Goal: Information Seeking & Learning: Learn about a topic

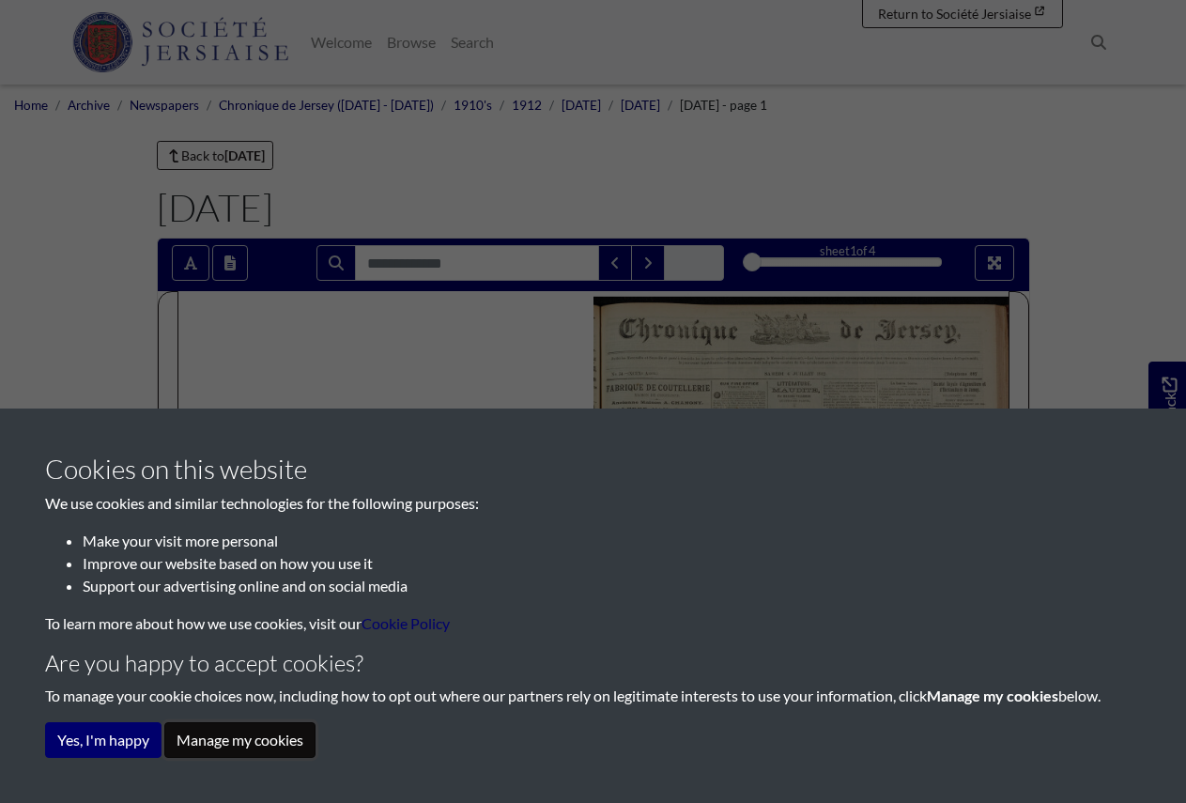
click at [264, 736] on button "Manage my cookies" at bounding box center [239, 740] width 151 height 36
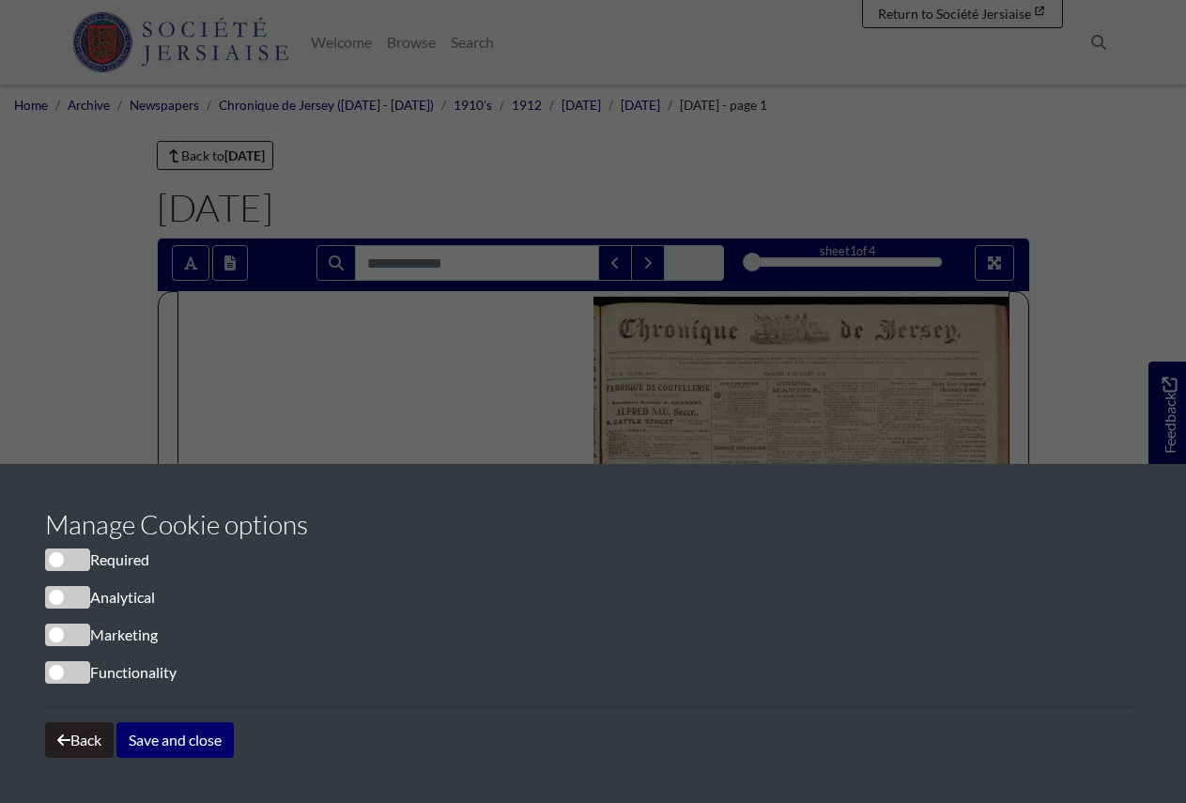
click at [78, 563] on span "cookieconsent" at bounding box center [67, 559] width 45 height 23
click at [157, 742] on button "Save and close" at bounding box center [174, 740] width 117 height 36
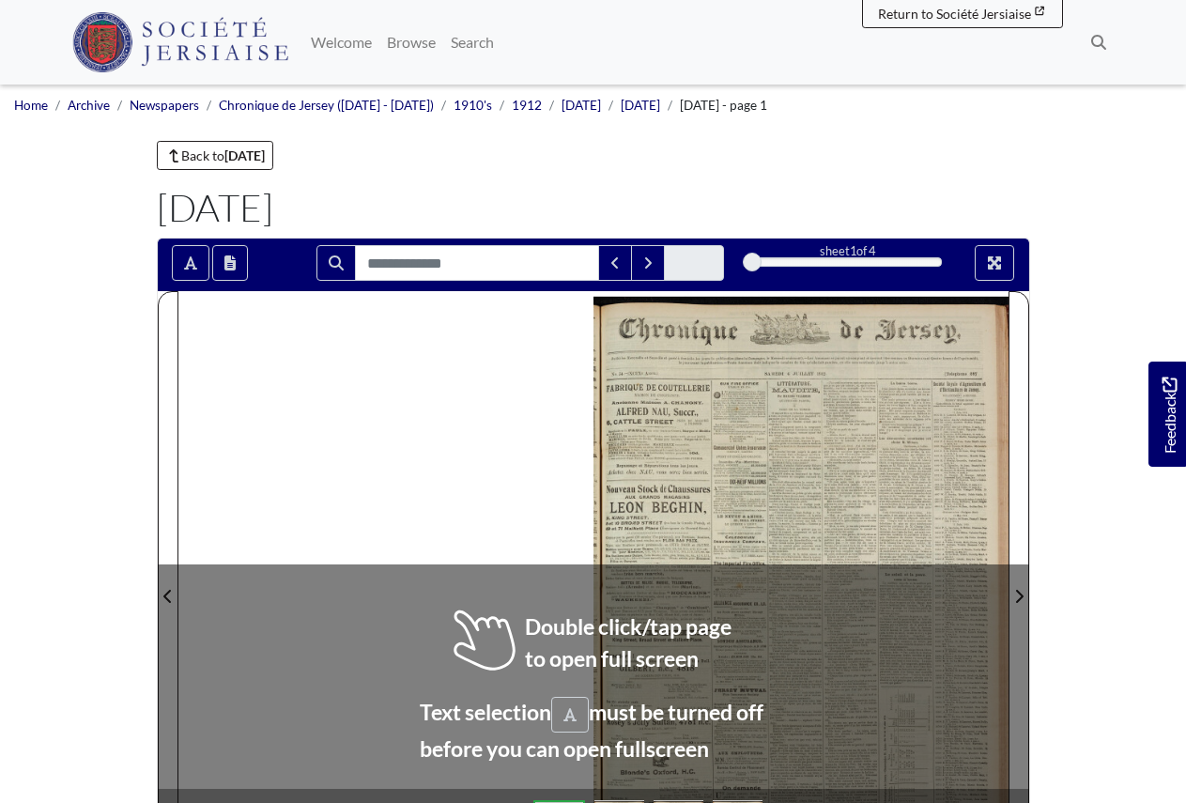
click at [795, 444] on div at bounding box center [801, 584] width 415 height 587
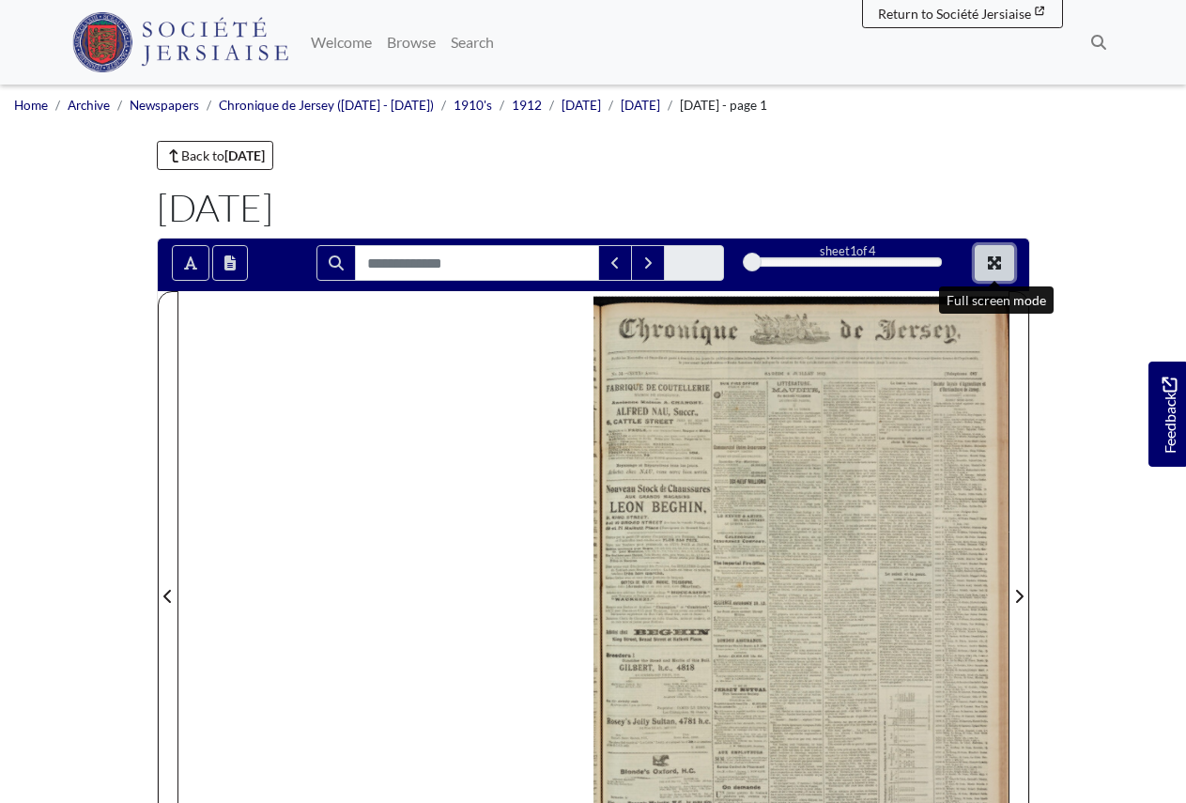
click at [993, 263] on icon "Full screen mode" at bounding box center [994, 262] width 13 height 13
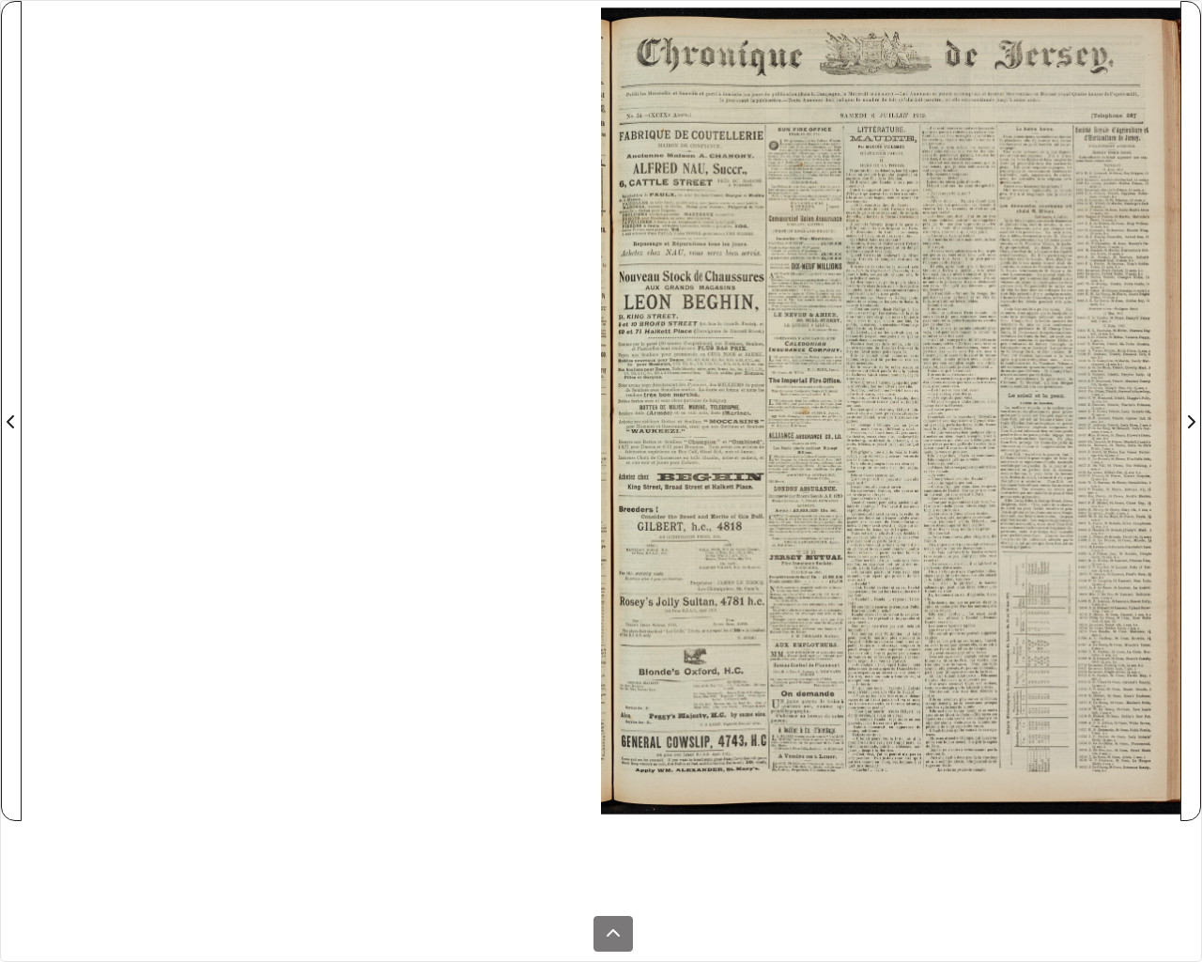
click at [891, 407] on div at bounding box center [890, 411] width 579 height 820
click at [973, 109] on div at bounding box center [890, 411] width 579 height 820
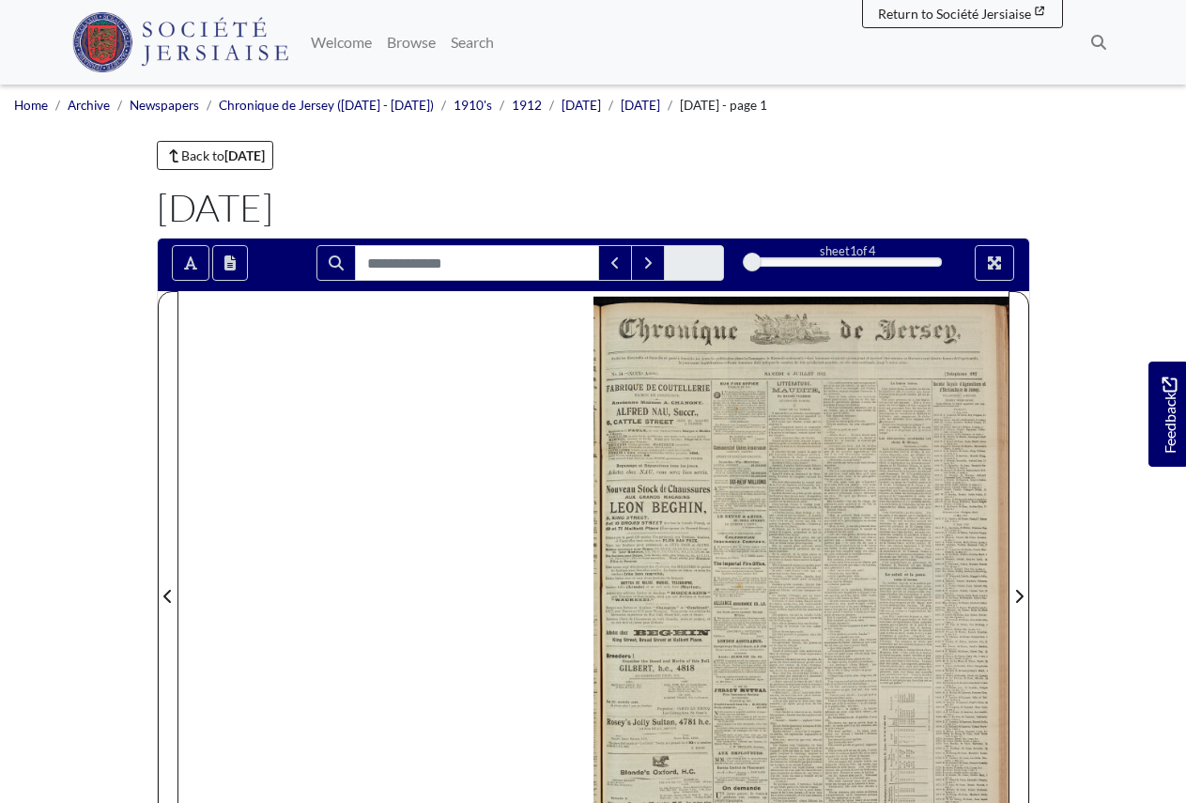
click at [674, 409] on div at bounding box center [801, 584] width 415 height 587
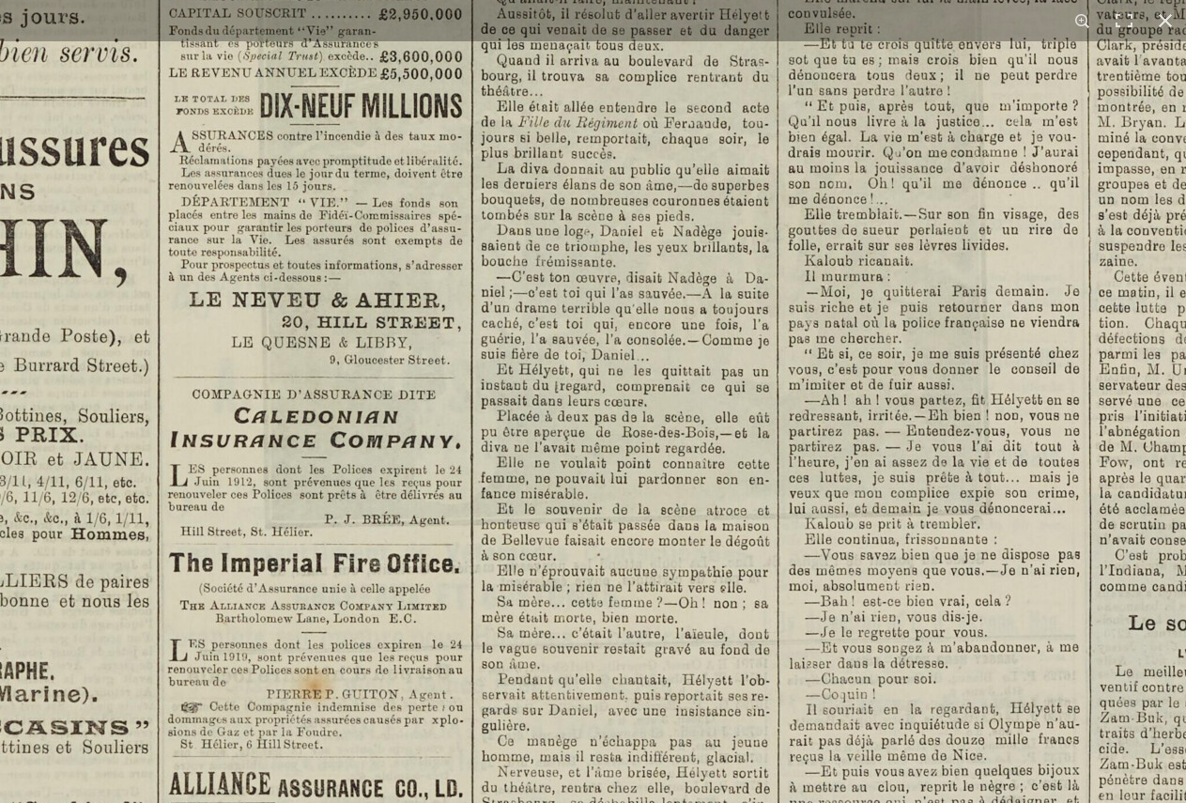
click at [620, 582] on img at bounding box center [658, 685] width 2323 height 3287
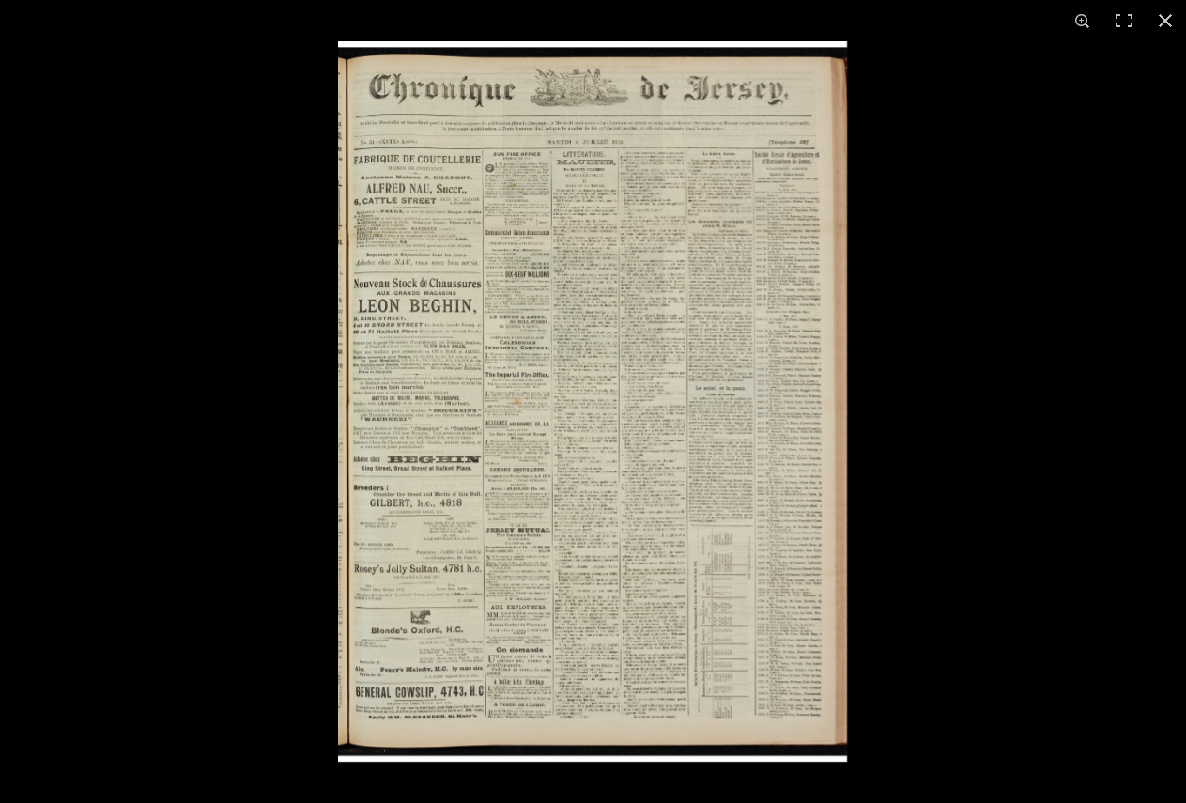
click at [432, 76] on img at bounding box center [592, 401] width 509 height 720
